Goal: Download file/media

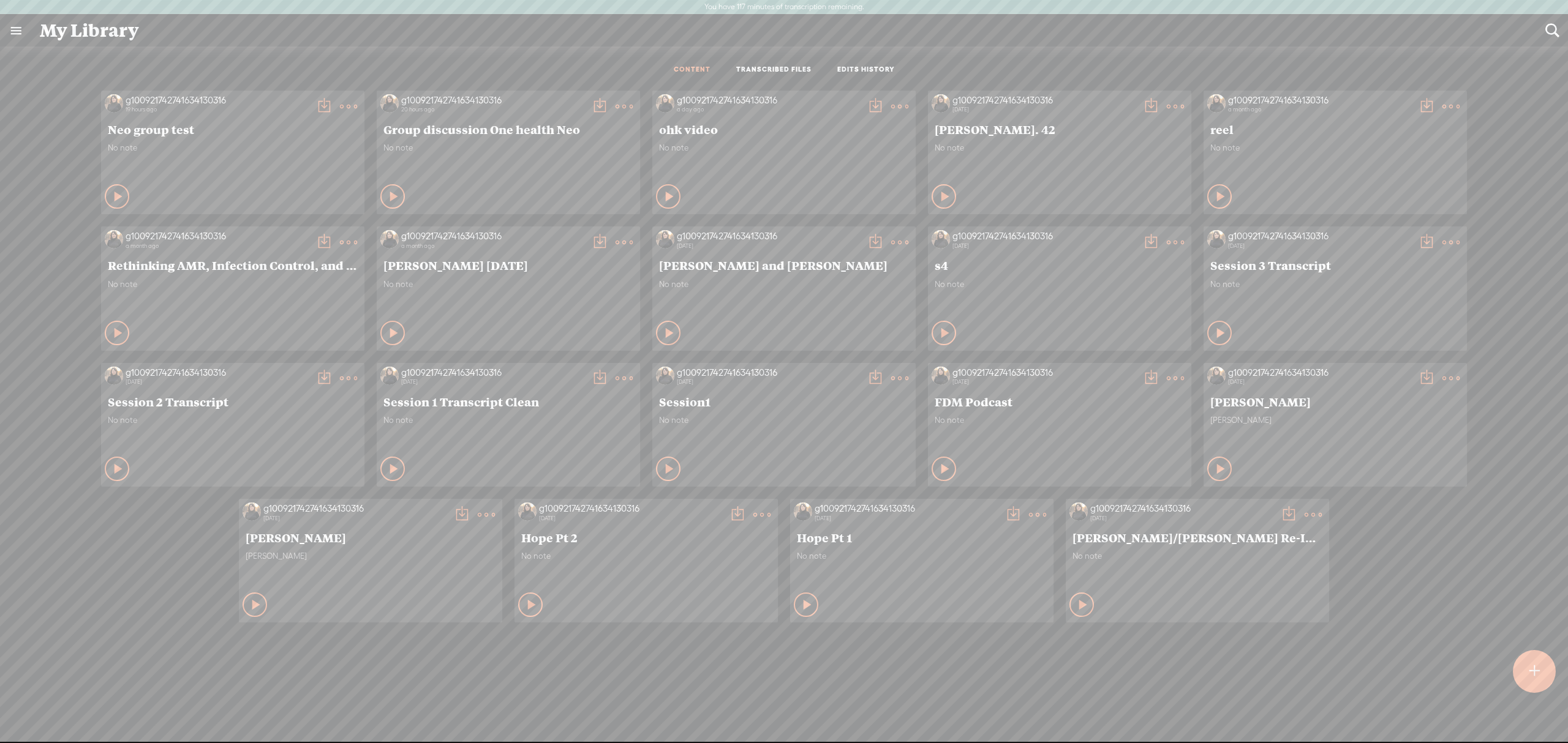
click at [231, 159] on div "No note" at bounding box center [233, 162] width 250 height 37
click at [340, 108] on t at bounding box center [349, 107] width 18 height 18
click at [319, 224] on link "Download as..." at bounding box center [284, 232] width 123 height 28
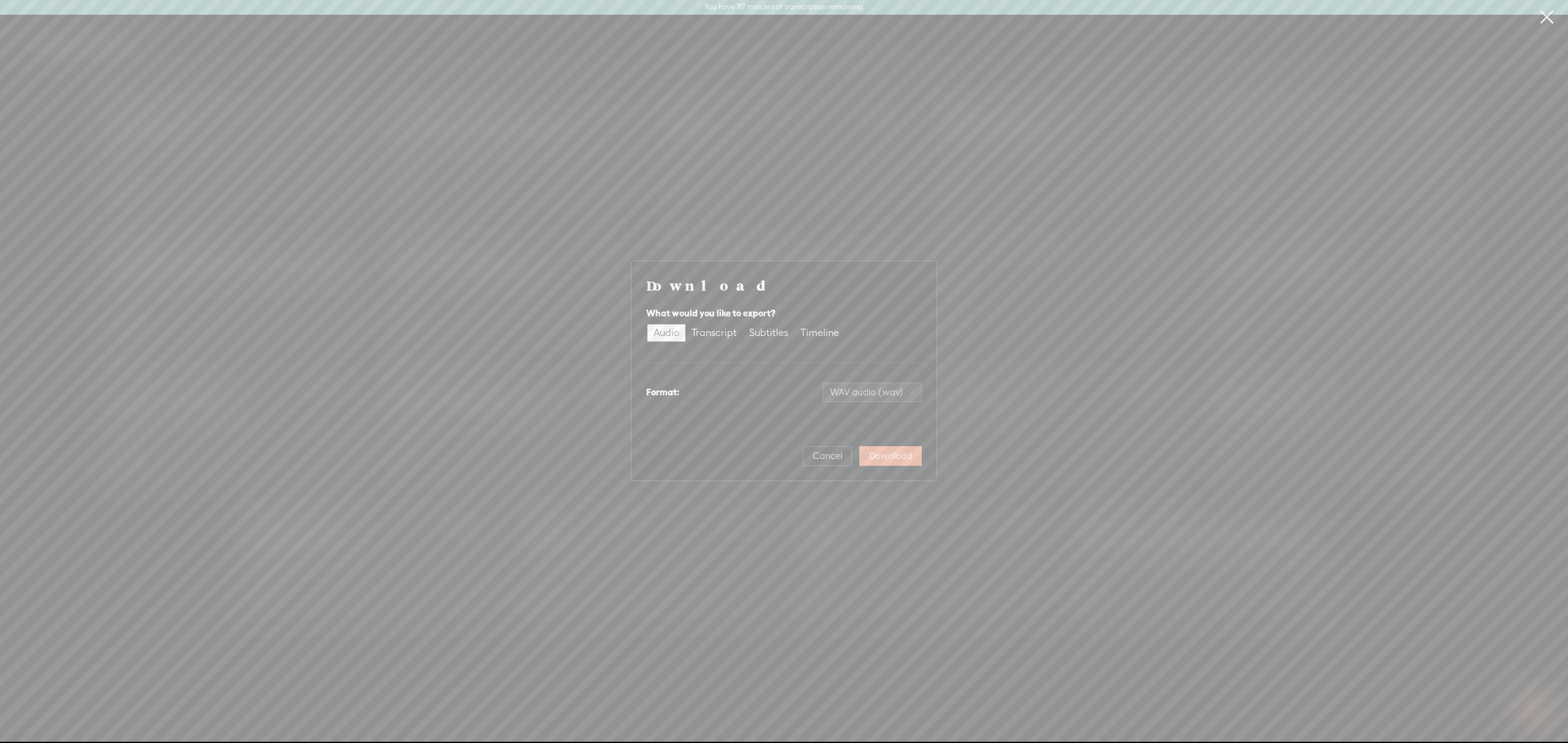
click at [722, 319] on div "What would you like to export?" at bounding box center [783, 313] width 276 height 15
click at [722, 323] on div "Audio Transcript Subtitles Timeline" at bounding box center [746, 333] width 201 height 19
click at [724, 326] on div "Transcript" at bounding box center [714, 333] width 46 height 18
click at [686, 324] on input "Transcript" at bounding box center [686, 324] width 0 height 0
click at [855, 378] on div "Format: Plain text (.txt)" at bounding box center [783, 392] width 276 height 29
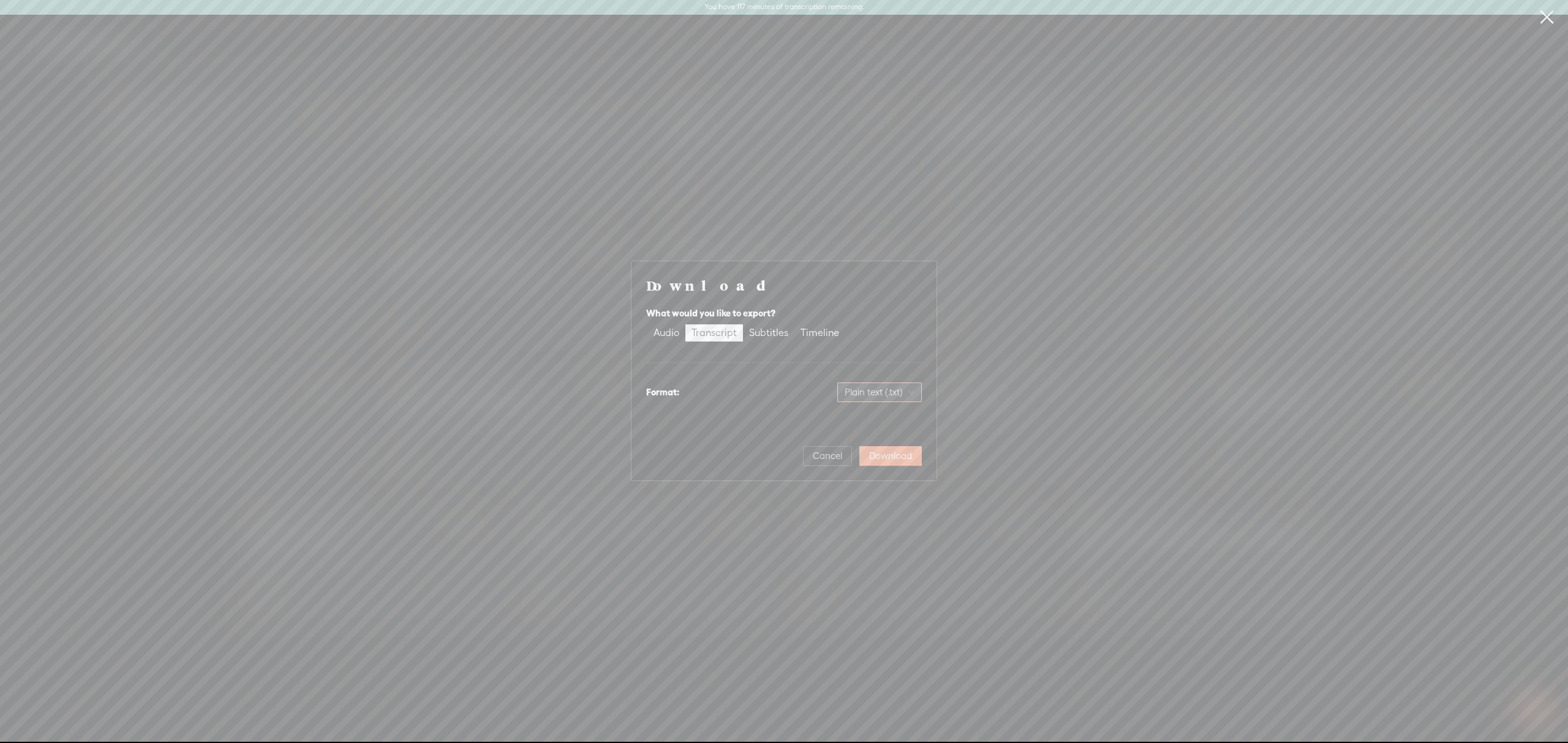
click at [858, 384] on span "Plain text (.txt)" at bounding box center [879, 392] width 70 height 19
click at [841, 449] on div "Microsoft Word (.docx)" at bounding box center [861, 453] width 101 height 13
click at [876, 395] on span "Microsoft Word (.docx)" at bounding box center [860, 392] width 106 height 19
click at [842, 431] on div "Most compatible, unformatted" at bounding box center [861, 431] width 101 height 10
click at [814, 329] on div "Timeline" at bounding box center [820, 333] width 39 height 18
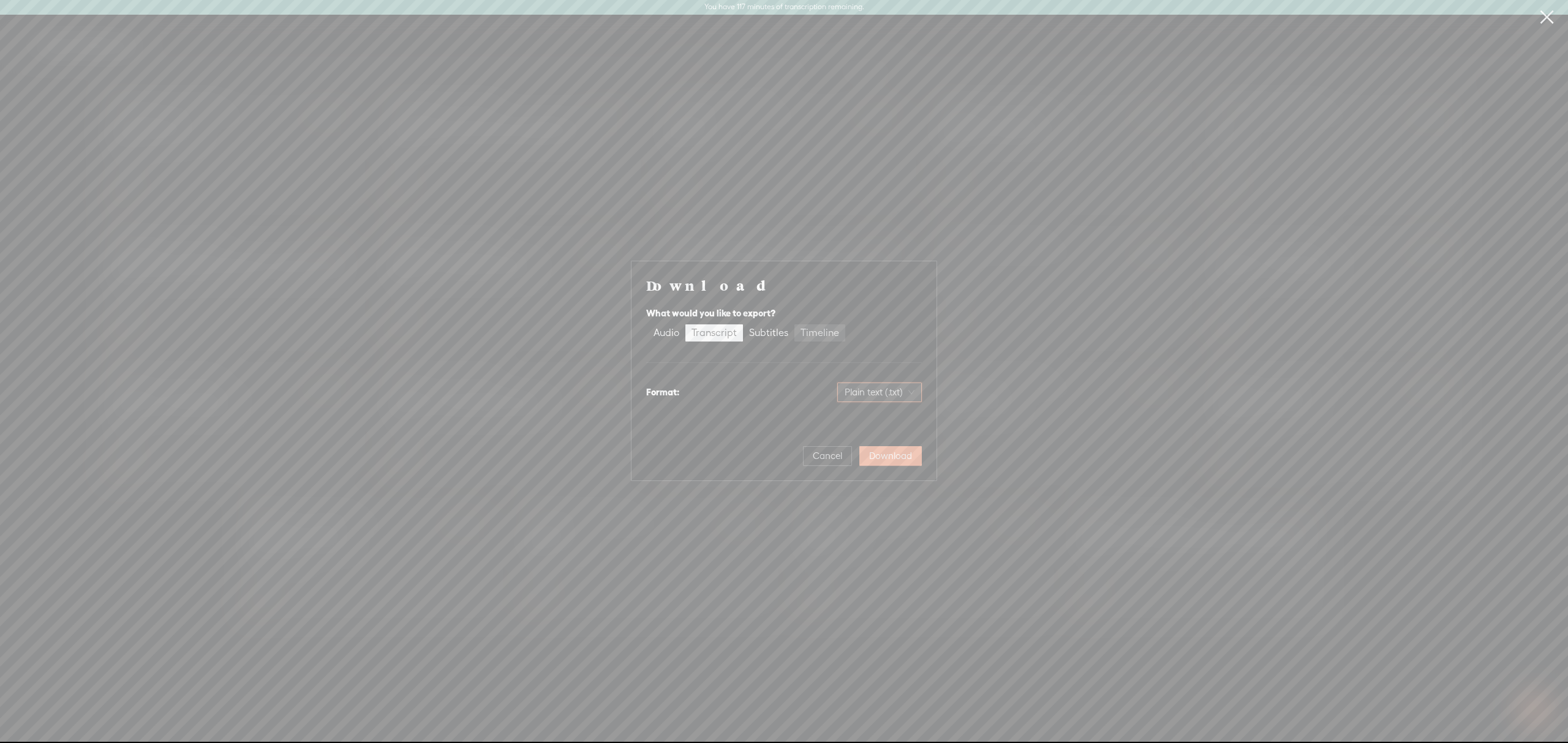
click at [795, 324] on input "Timeline" at bounding box center [795, 324] width 0 height 0
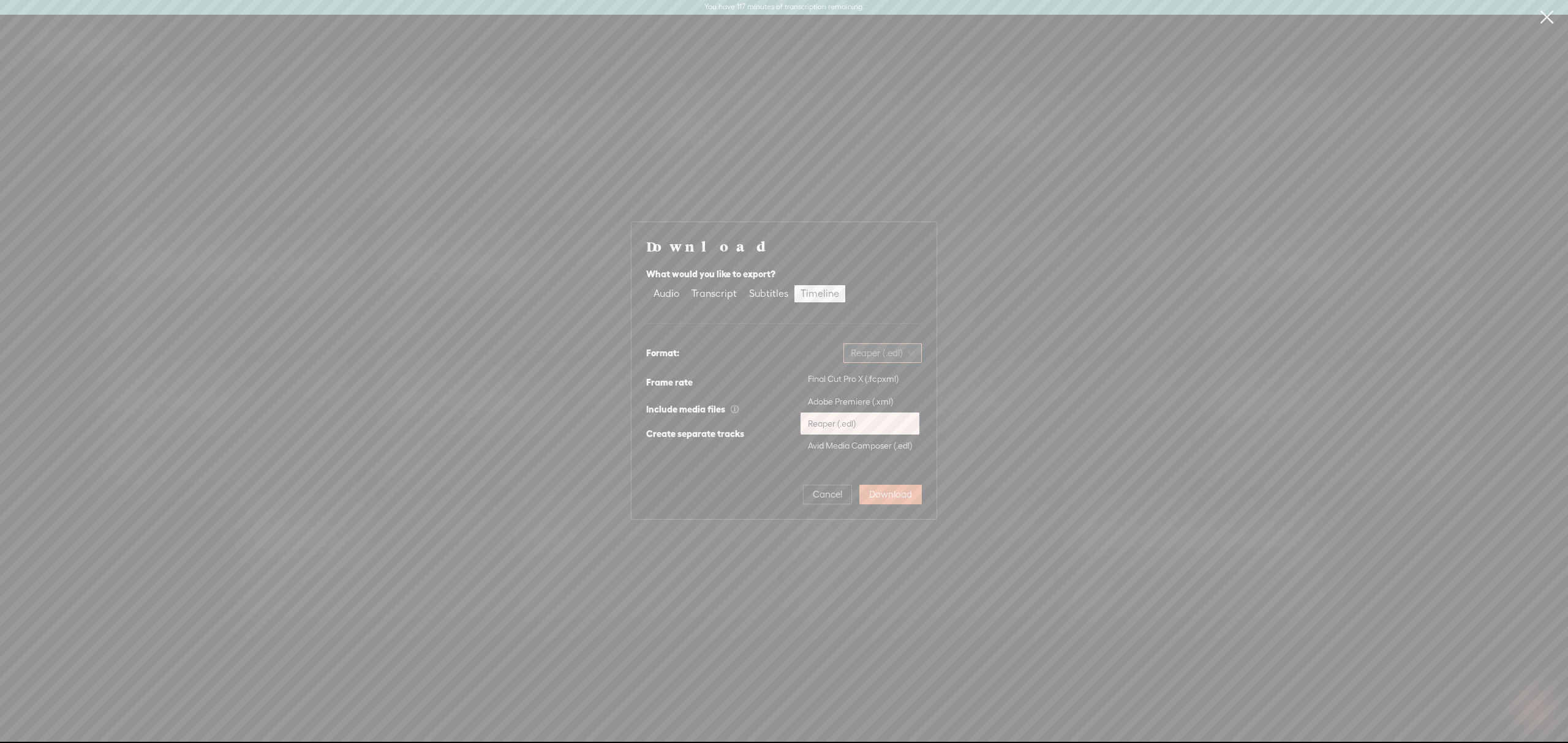
click at [877, 351] on span "Reaper (.edl)" at bounding box center [881, 353] width 63 height 19
click at [774, 456] on div "Download What would you like to export? Audio Transcript Subtitles Timeline For…" at bounding box center [783, 370] width 276 height 268
click at [893, 378] on span "25 fps" at bounding box center [896, 383] width 37 height 19
click at [831, 382] on div "25 fps" at bounding box center [811, 383] width 219 height 19
click at [782, 293] on div "Subtitles" at bounding box center [768, 294] width 39 height 18
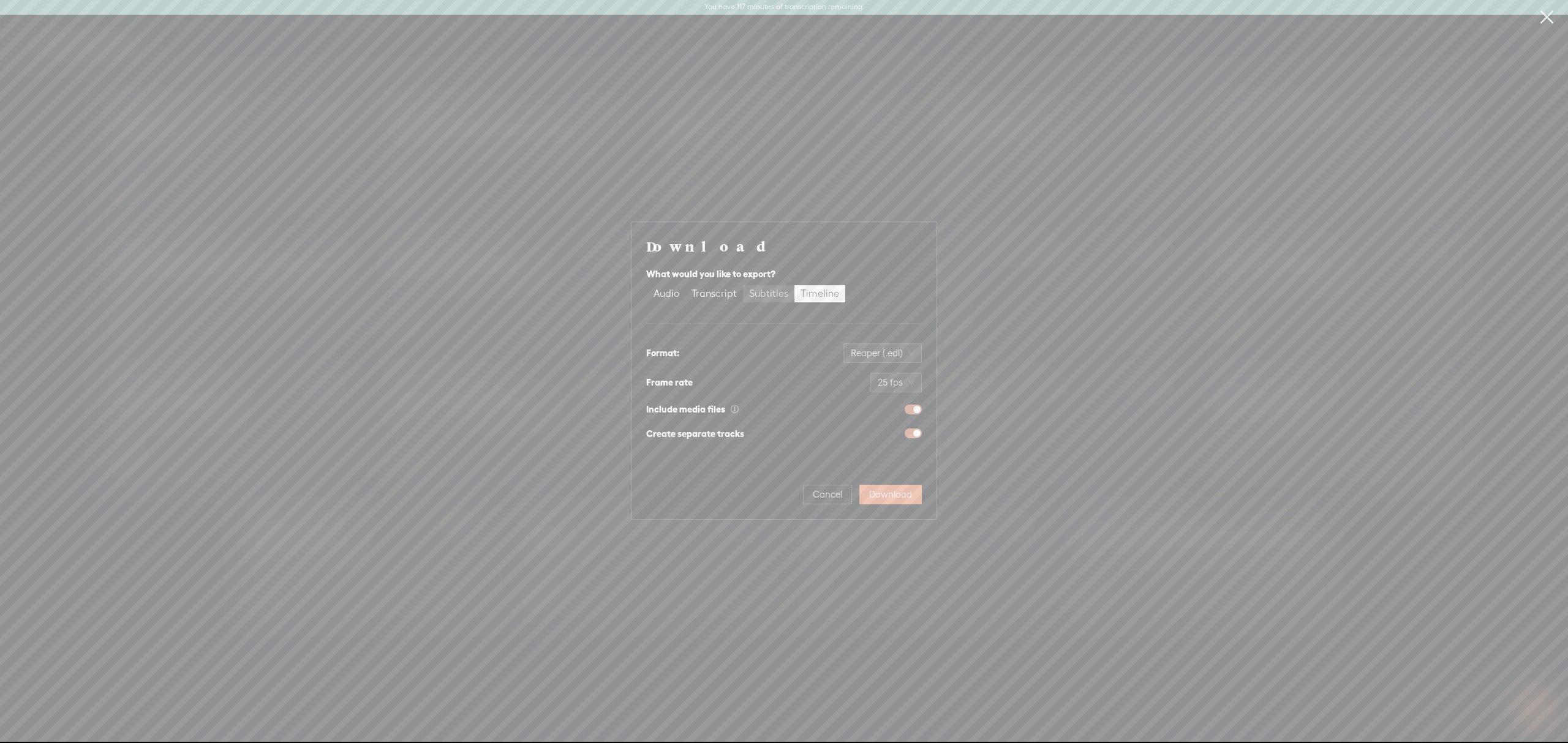
click at [743, 285] on input "Subtitles" at bounding box center [743, 285] width 0 height 0
click at [826, 324] on div "Timeline" at bounding box center [820, 321] width 39 height 18
click at [795, 313] on input "Timeline" at bounding box center [795, 313] width 0 height 0
click at [860, 355] on span "Reaper (.edl)" at bounding box center [881, 353] width 63 height 19
click at [811, 341] on div "Format: Reaper (.edl)" at bounding box center [783, 353] width 276 height 29
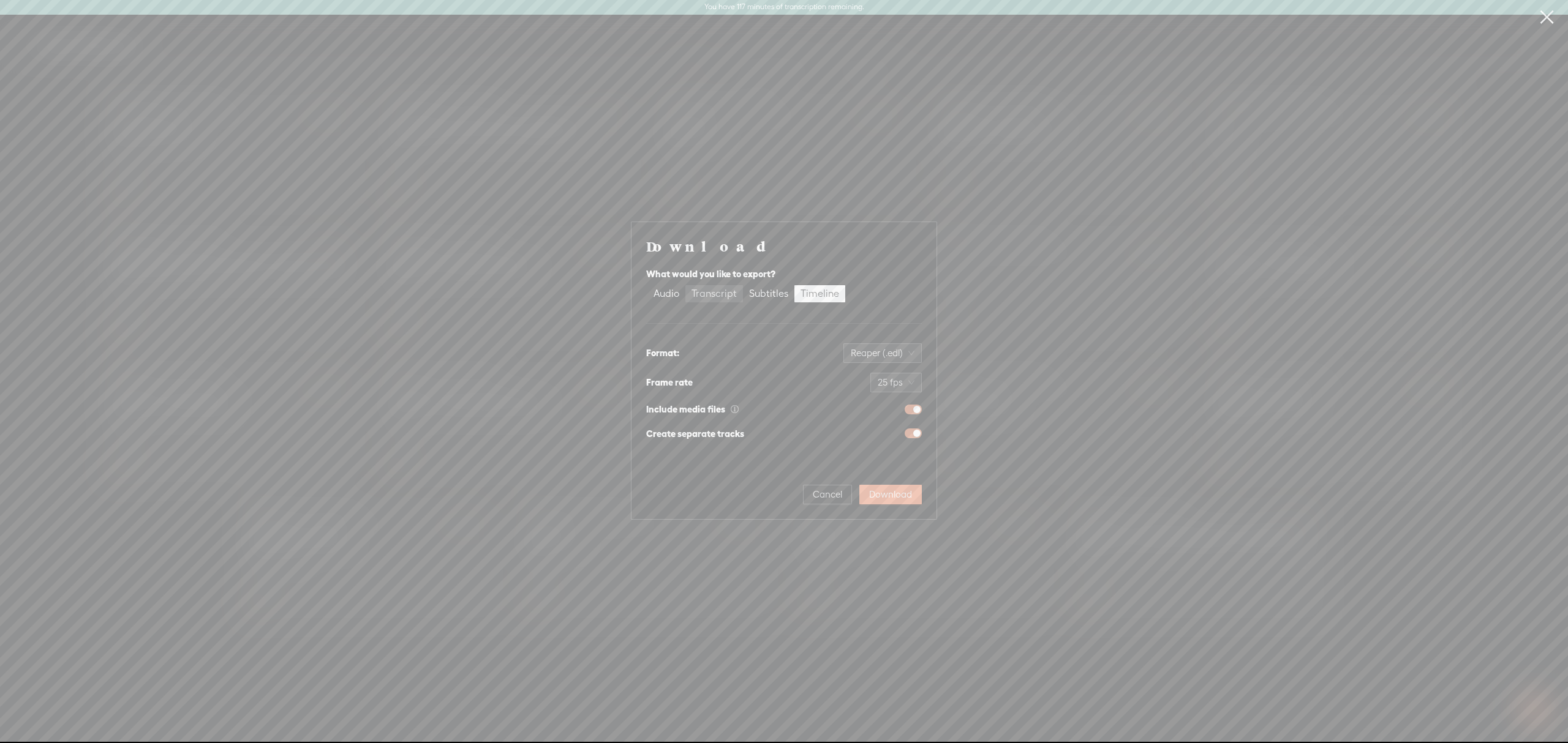
click at [693, 293] on div "Transcript" at bounding box center [714, 294] width 46 height 18
click at [686, 285] on input "Transcript" at bounding box center [686, 285] width 0 height 0
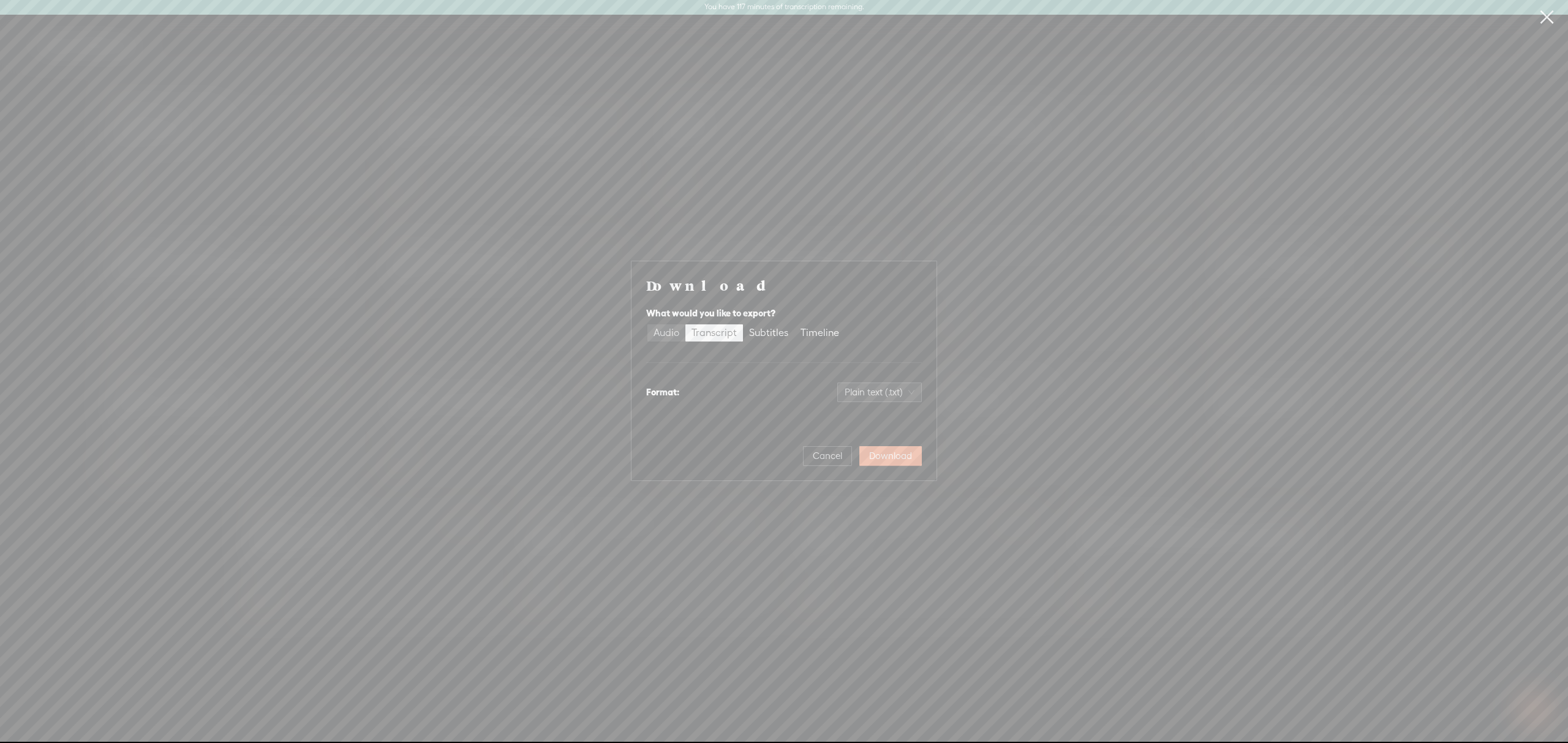
click at [667, 334] on div "Audio" at bounding box center [666, 333] width 25 height 18
click at [648, 324] on input "Audio" at bounding box center [648, 324] width 0 height 0
click at [1011, 310] on div "Download What would you like to export? Audio Transcript Subtitles Timeline For…" at bounding box center [784, 371] width 1568 height 742
click at [821, 456] on span "Cancel" at bounding box center [827, 456] width 29 height 13
